Goal: Transaction & Acquisition: Purchase product/service

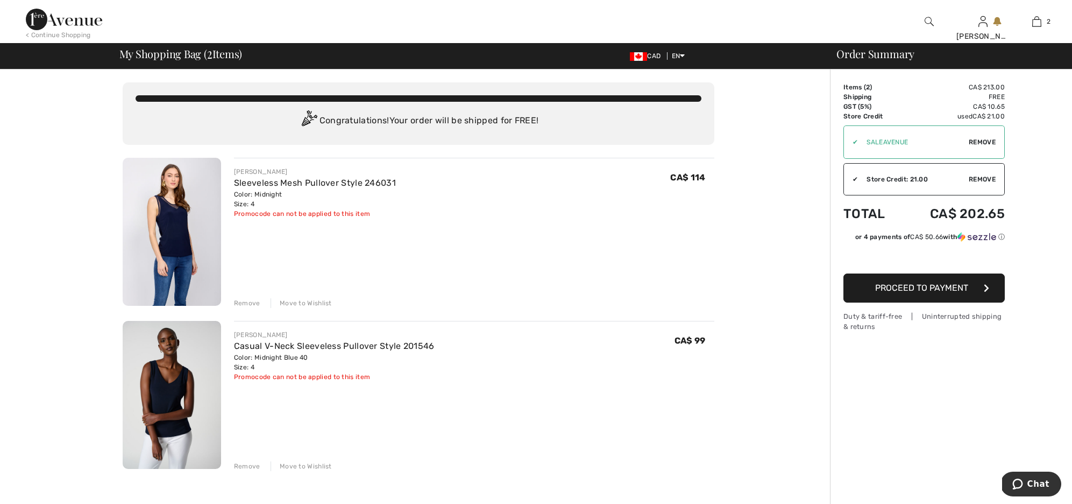
click at [926, 288] on span "Proceed to Payment" at bounding box center [921, 287] width 93 height 10
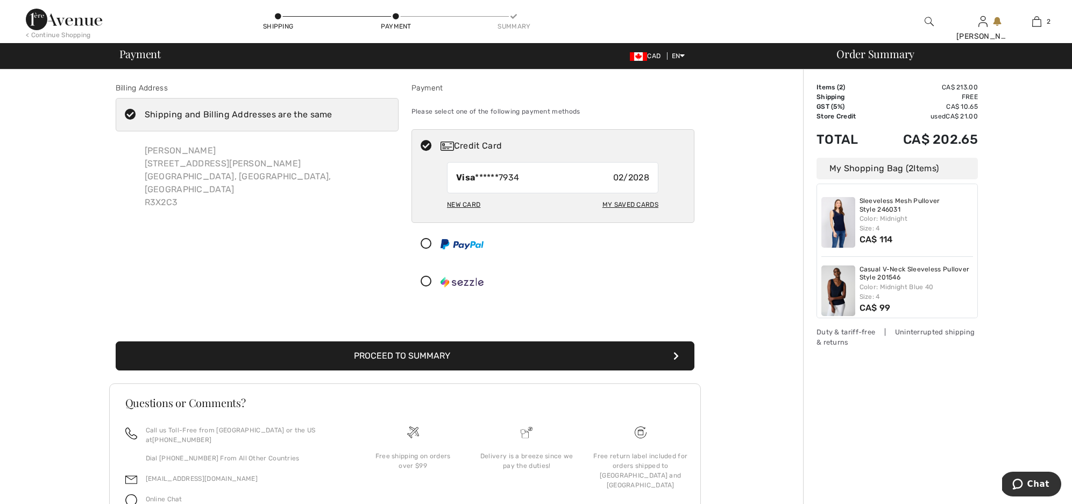
click at [479, 352] on button "Proceed to Summary" at bounding box center [405, 355] width 579 height 29
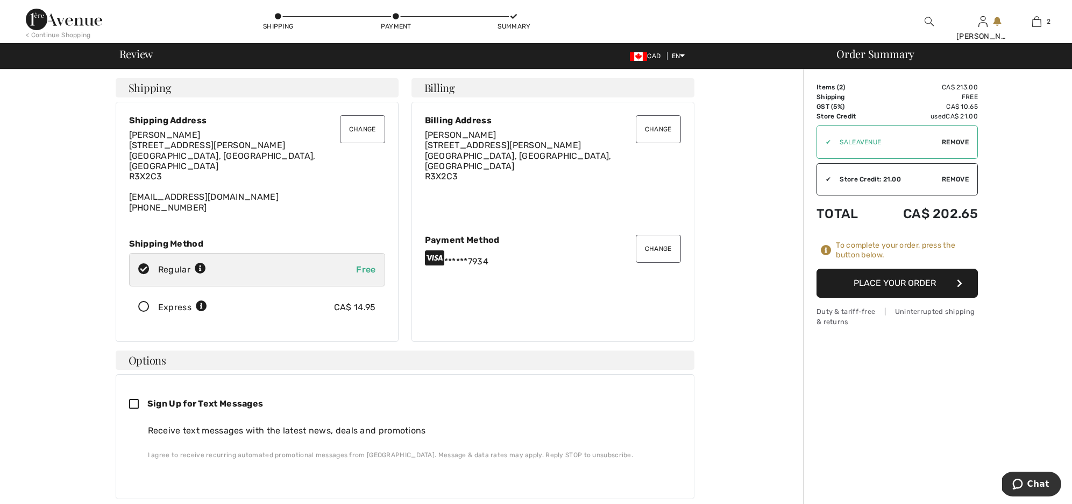
click at [866, 144] on input "TEXT" at bounding box center [886, 142] width 111 height 32
